Goal: Task Accomplishment & Management: Manage account settings

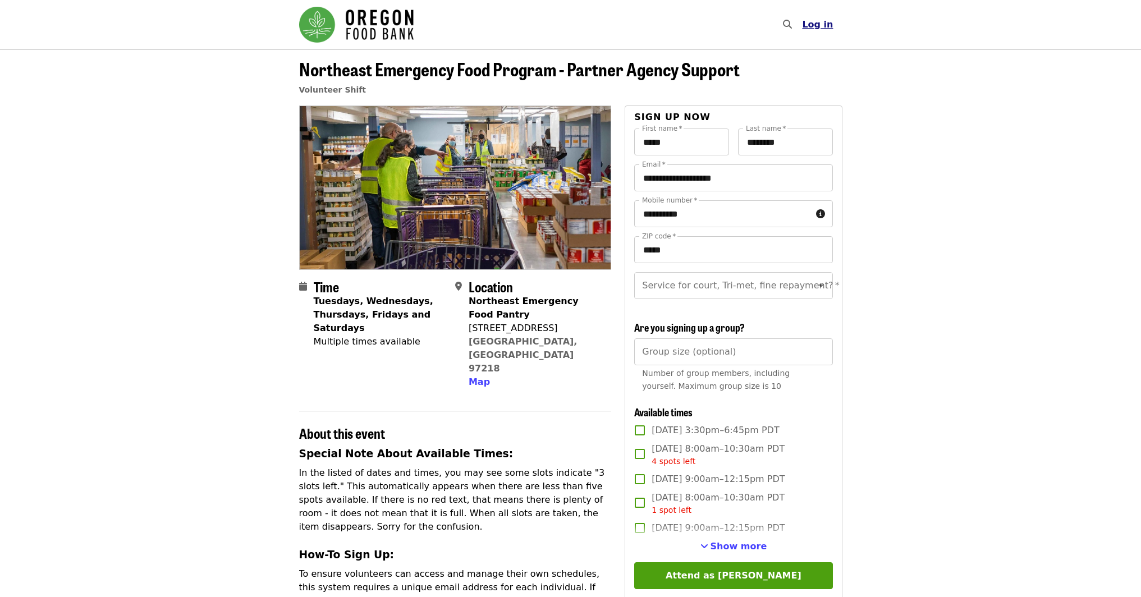
click at [831, 25] on span "Log in" at bounding box center [817, 24] width 31 height 11
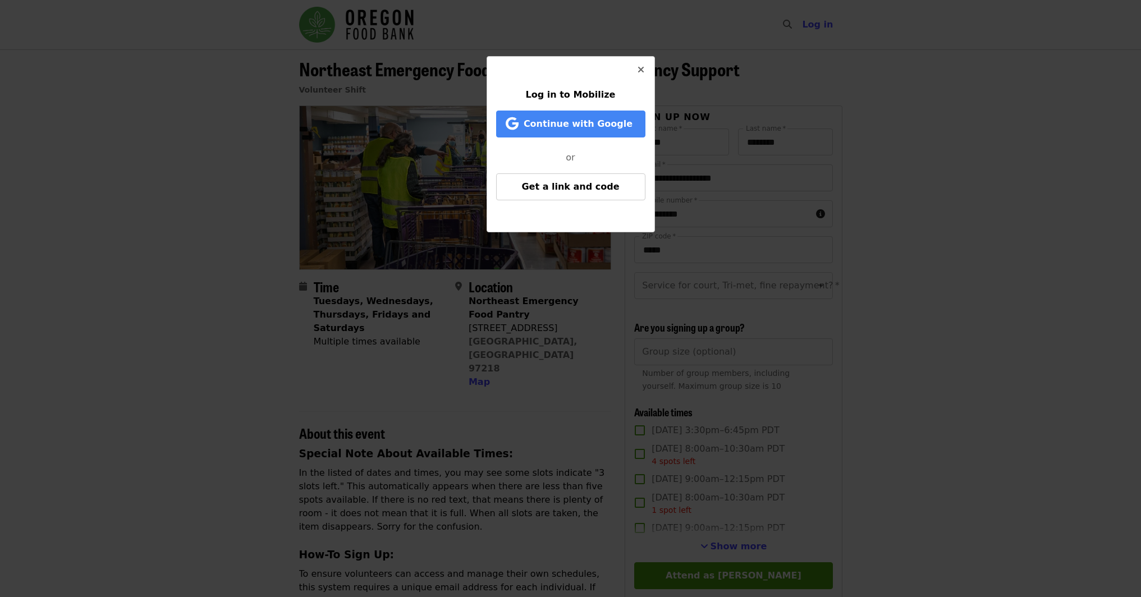
click at [644, 69] on button "Close" at bounding box center [640, 70] width 27 height 27
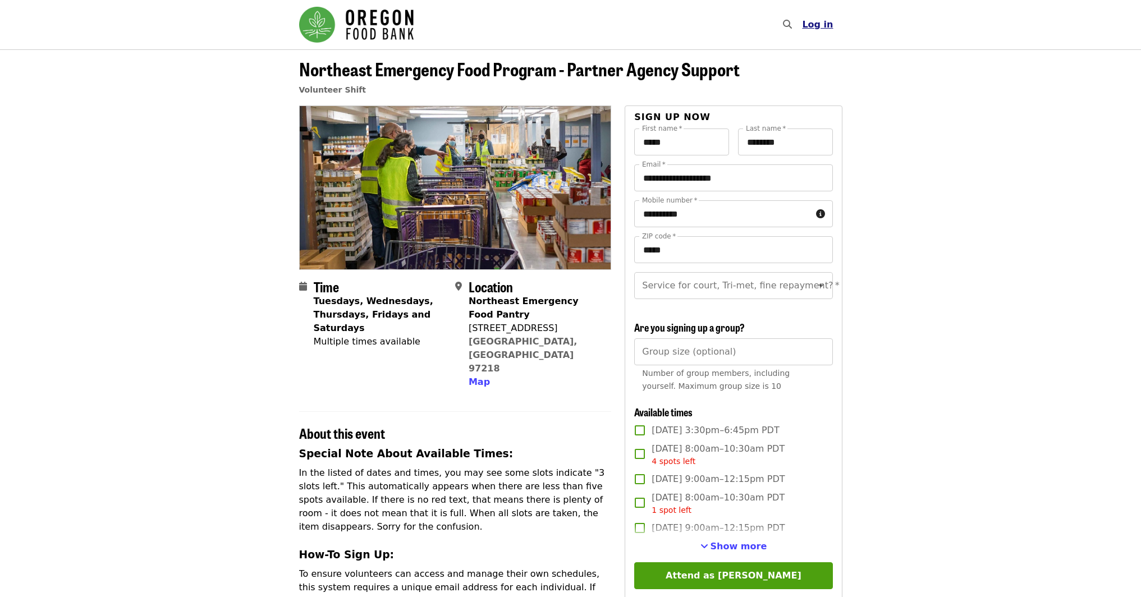
click at [823, 25] on span "Log in" at bounding box center [817, 24] width 31 height 11
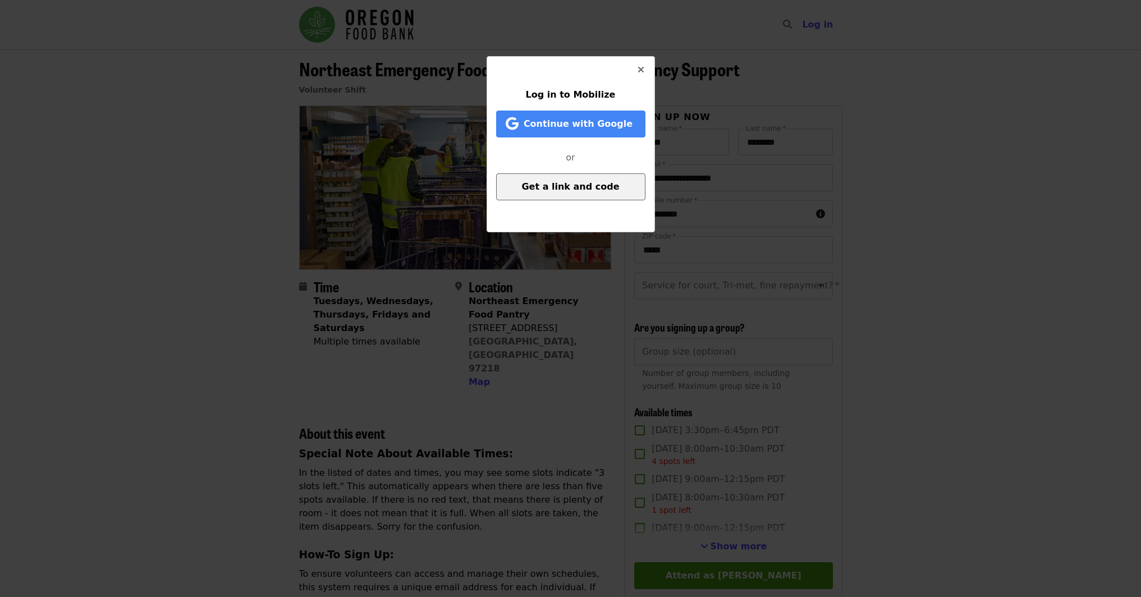
click at [588, 188] on span "Get a link and code" at bounding box center [570, 186] width 98 height 11
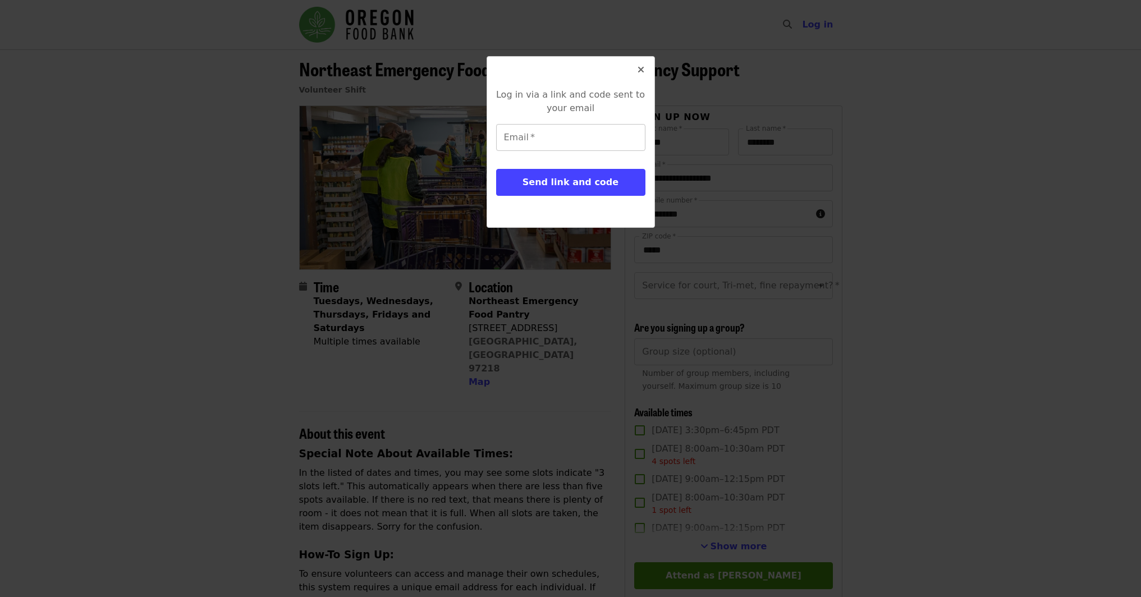
click at [586, 134] on input "Email   *" at bounding box center [570, 137] width 149 height 27
type input "**********"
click at [599, 185] on span "Send link and code" at bounding box center [570, 182] width 96 height 11
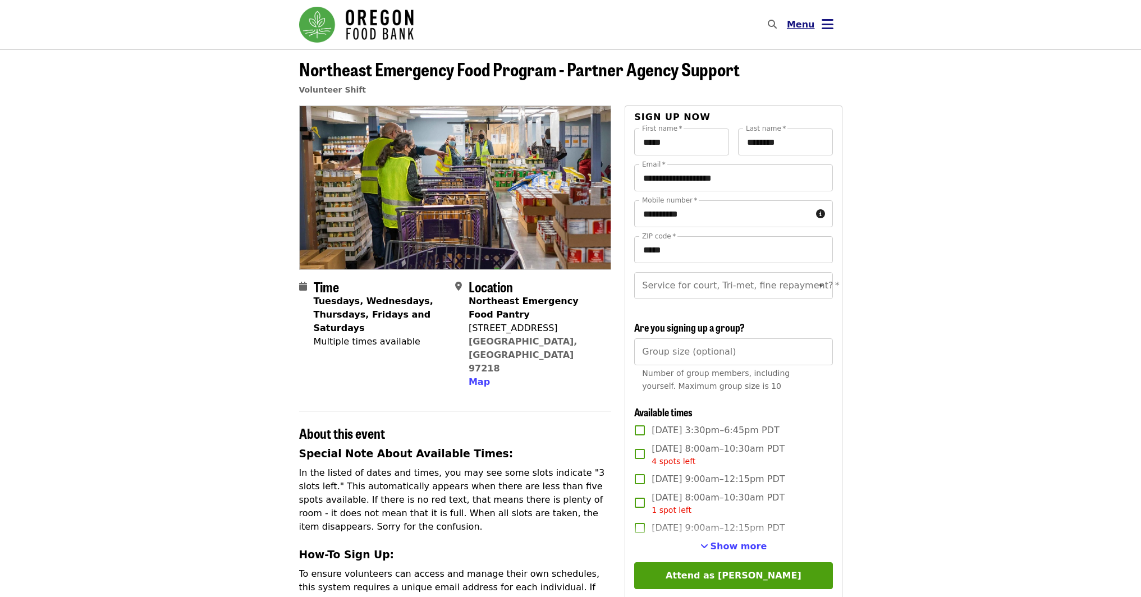
click at [804, 29] on span "Menu" at bounding box center [801, 24] width 28 height 11
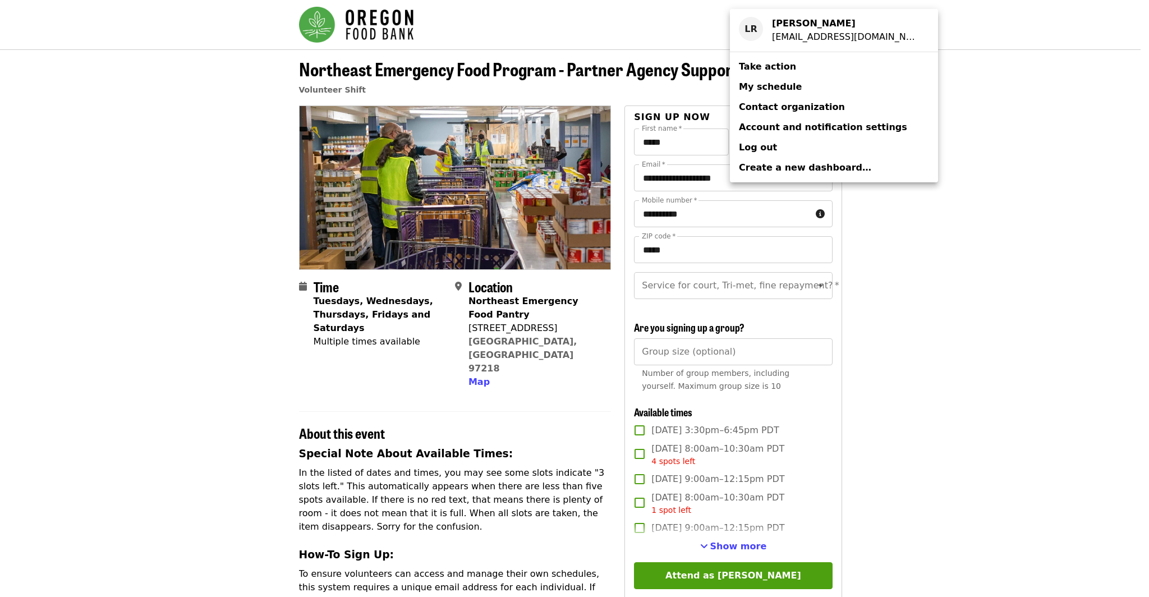
click at [785, 89] on span "My schedule" at bounding box center [770, 86] width 63 height 11
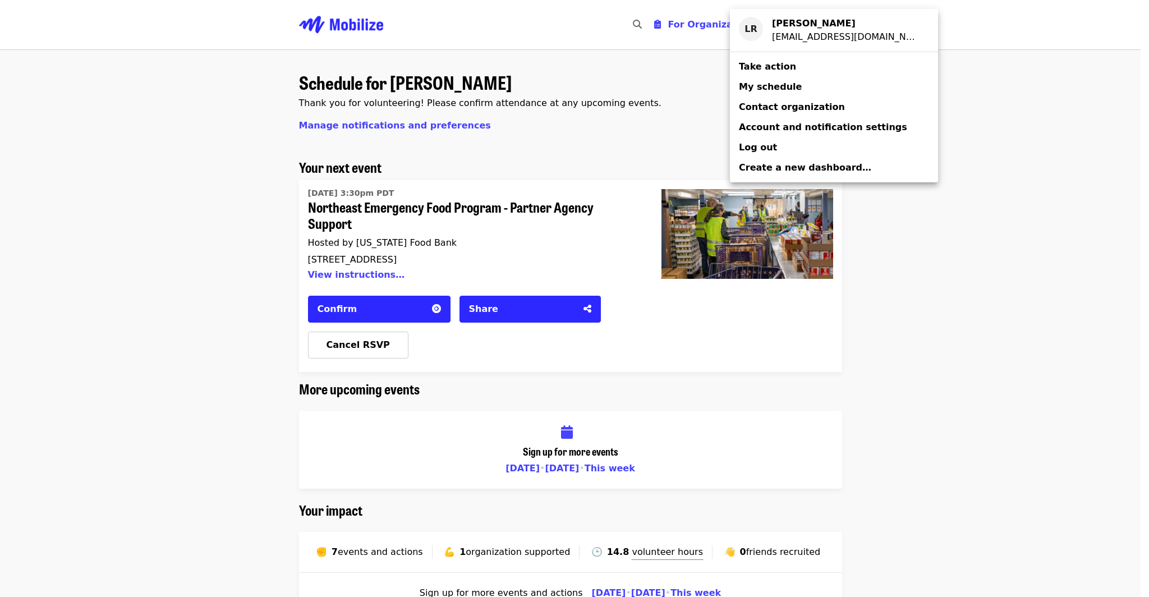
click at [376, 347] on div "Account menu" at bounding box center [574, 298] width 1149 height 597
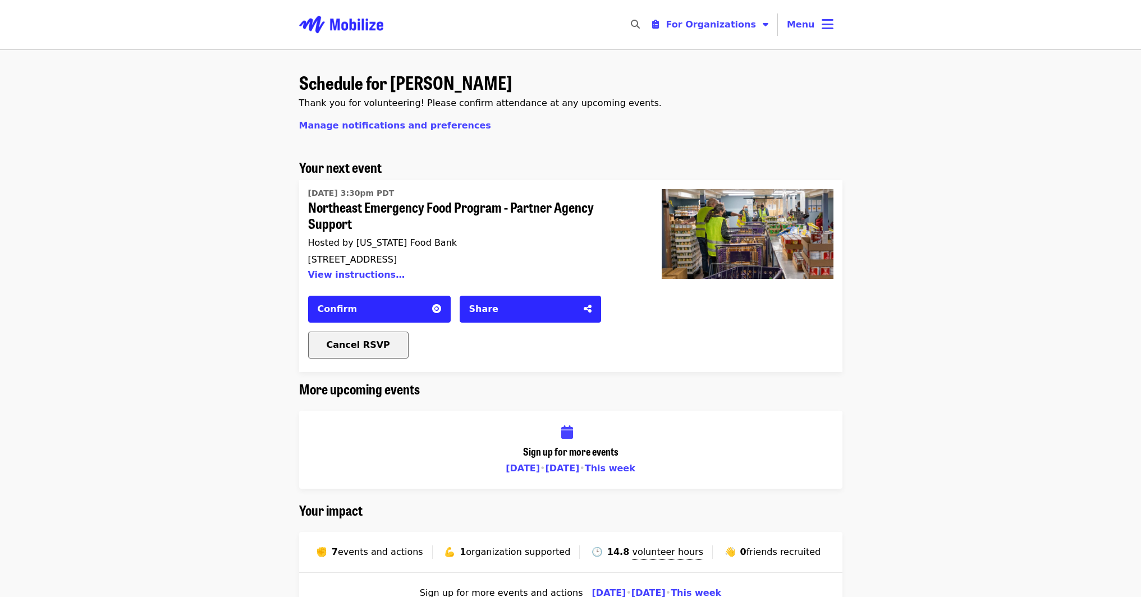
click at [341, 342] on span "Cancel RSVP" at bounding box center [358, 345] width 63 height 11
